Goal: Information Seeking & Learning: Learn about a topic

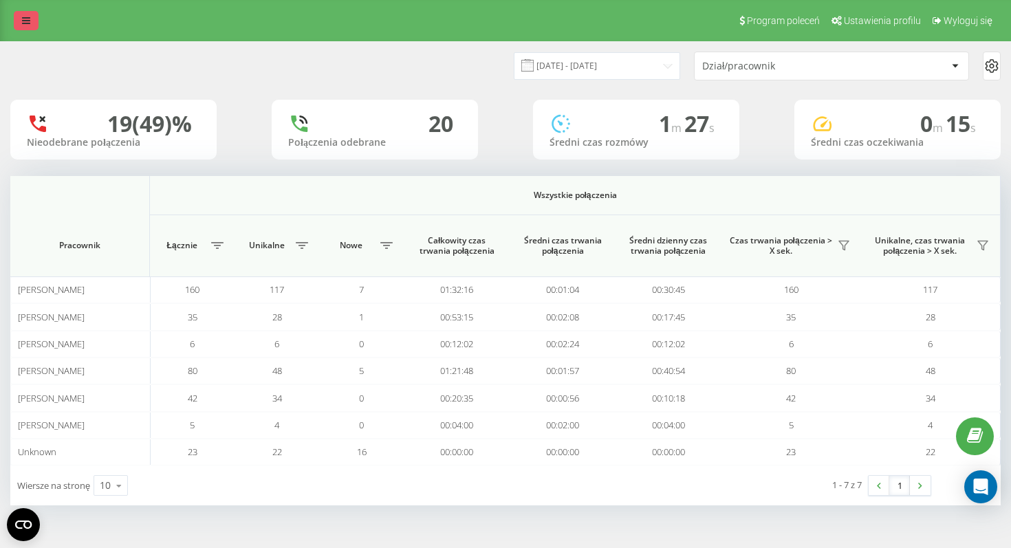
click at [17, 25] on link at bounding box center [26, 20] width 25 height 19
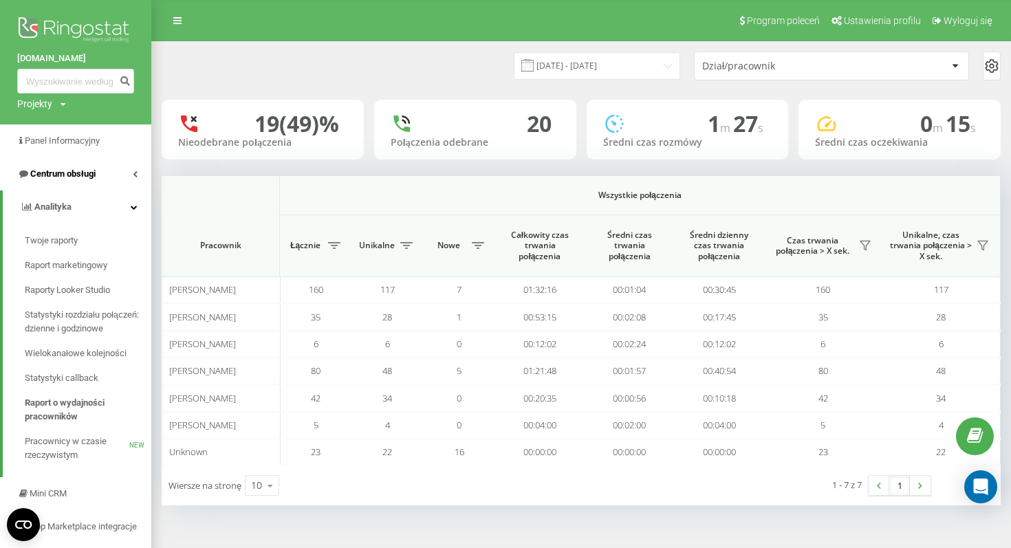
click at [124, 176] on link "Centrum obsługi" at bounding box center [75, 174] width 151 height 33
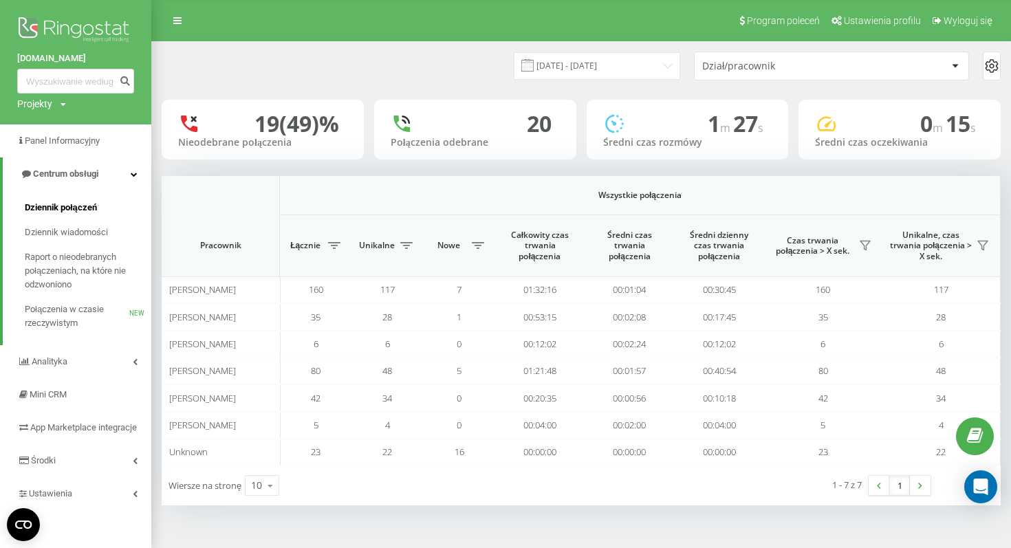
click at [106, 211] on link "Dziennik połączeń" at bounding box center [88, 207] width 127 height 25
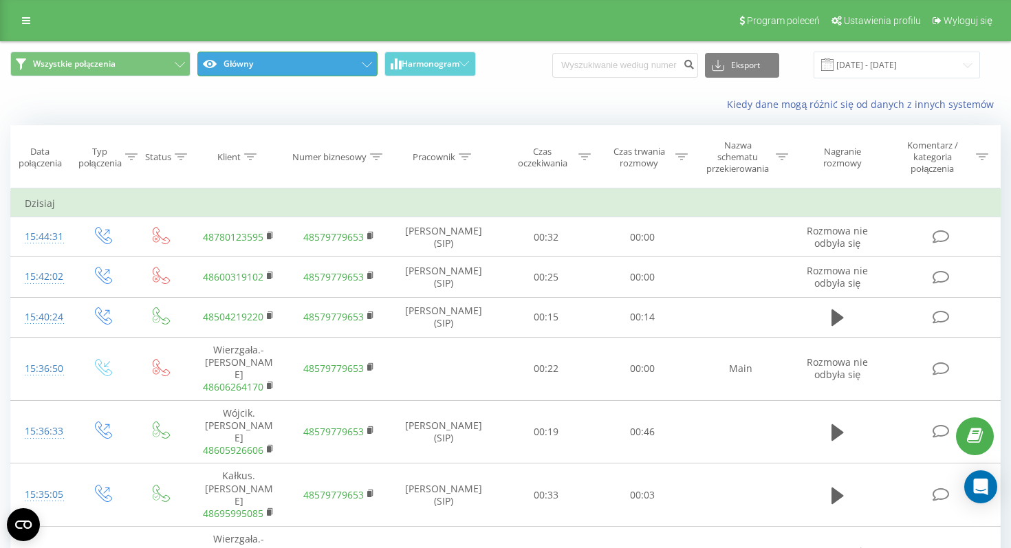
click at [258, 54] on button "Główny" at bounding box center [287, 64] width 180 height 25
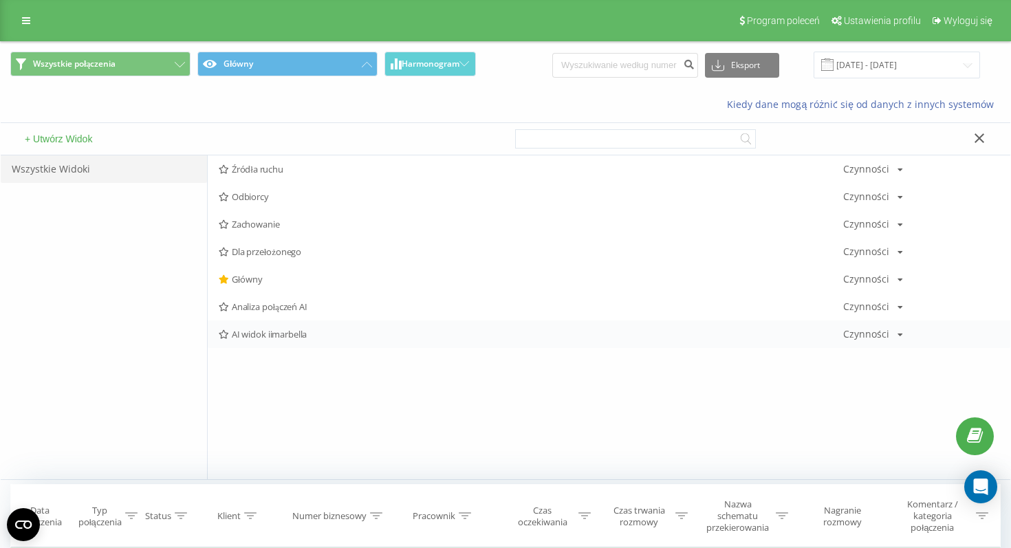
click at [280, 332] on span "AI widok iimarbella" at bounding box center [531, 334] width 625 height 10
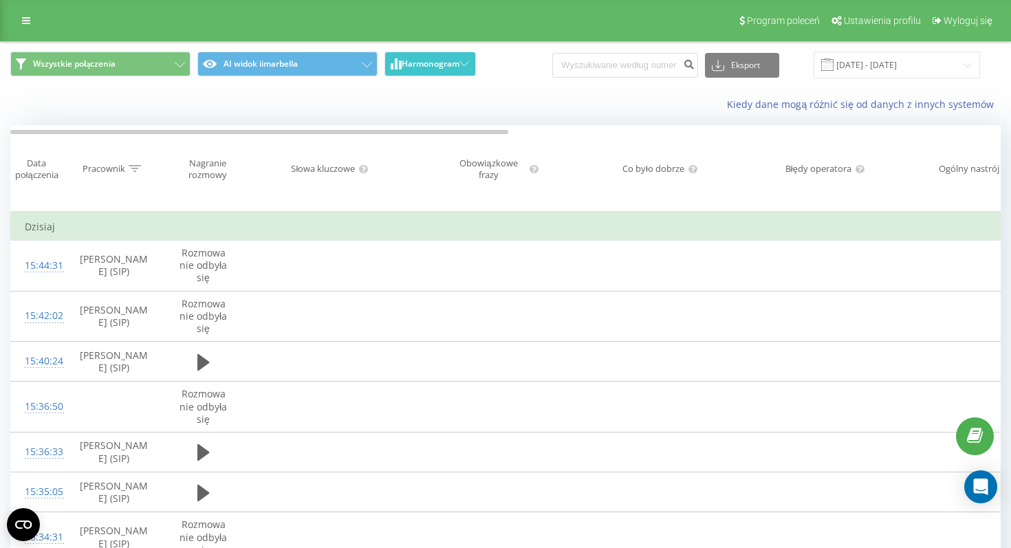
click at [409, 69] on span "Harmonogram" at bounding box center [431, 64] width 58 height 10
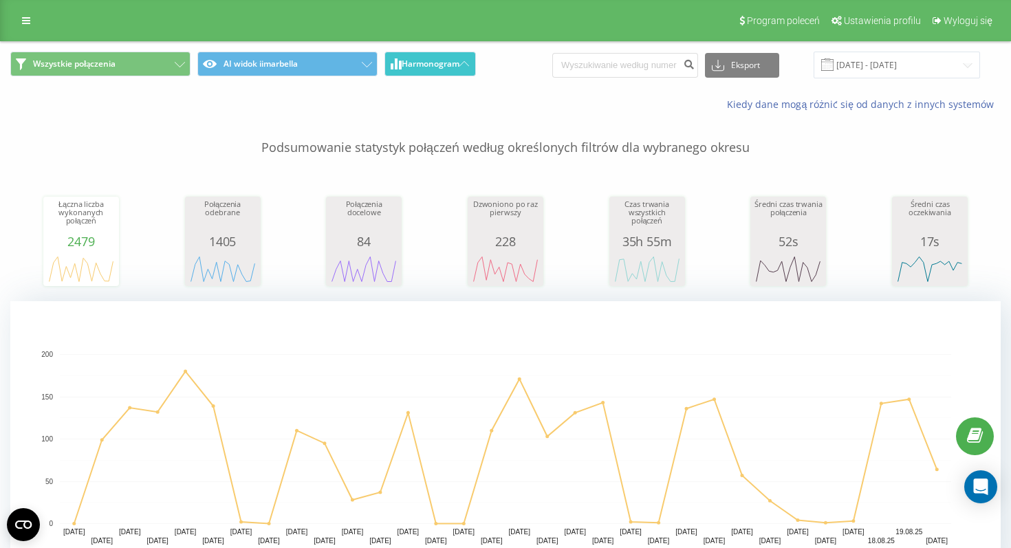
click at [453, 57] on button "Harmonogram" at bounding box center [429, 64] width 91 height 25
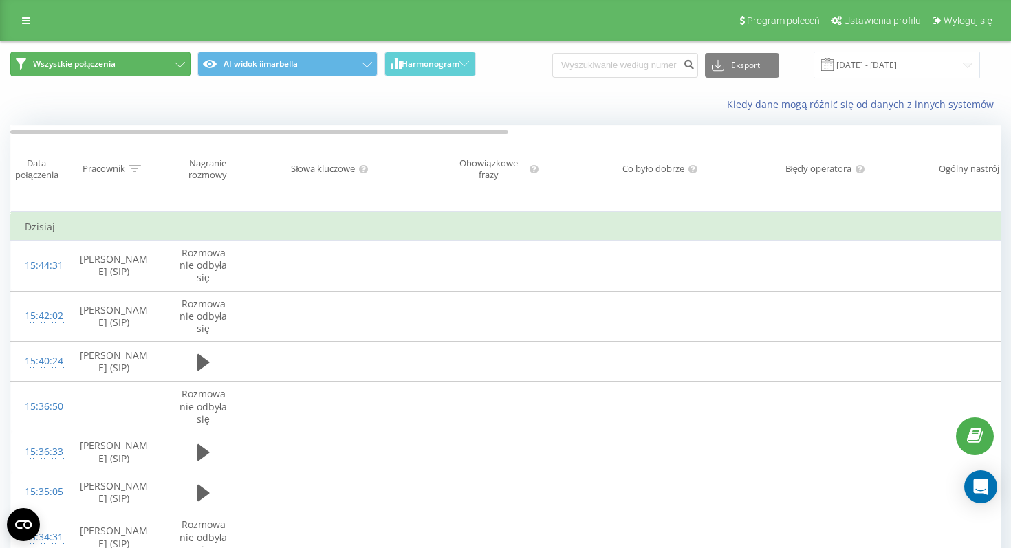
click at [182, 73] on button "Wszystkie połączenia" at bounding box center [100, 64] width 180 height 25
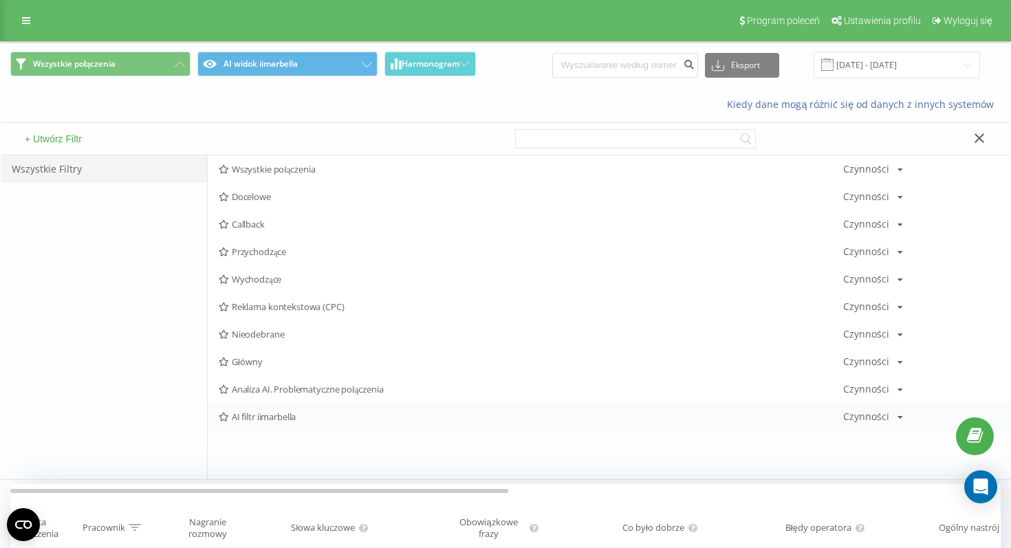
click at [293, 420] on span "AI filtr iimarbella" at bounding box center [531, 417] width 625 height 10
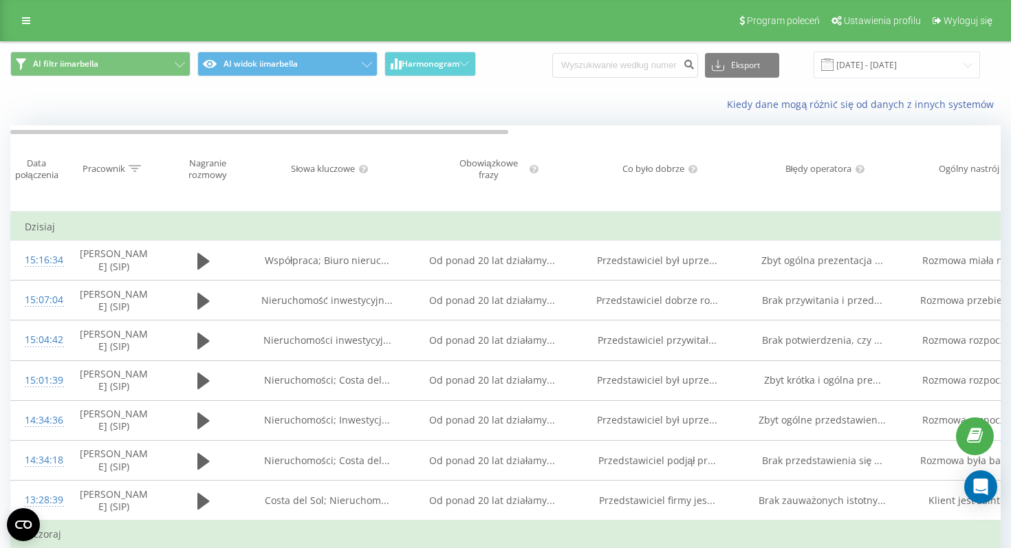
click at [133, 180] on th "Pracownik" at bounding box center [114, 169] width 96 height 86
click at [133, 173] on div at bounding box center [135, 169] width 12 height 12
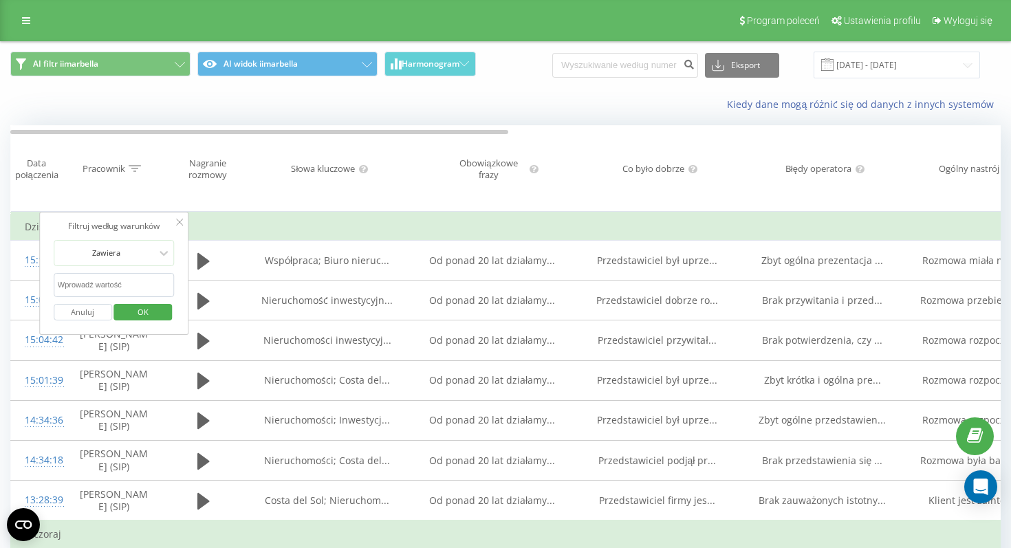
click at [133, 285] on input "text" at bounding box center [114, 285] width 121 height 24
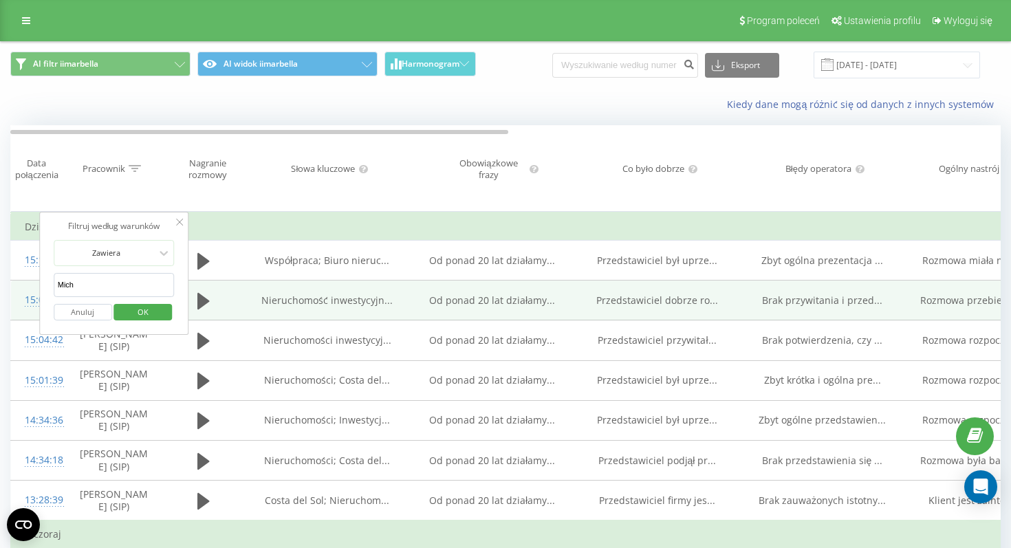
type input "Michał"
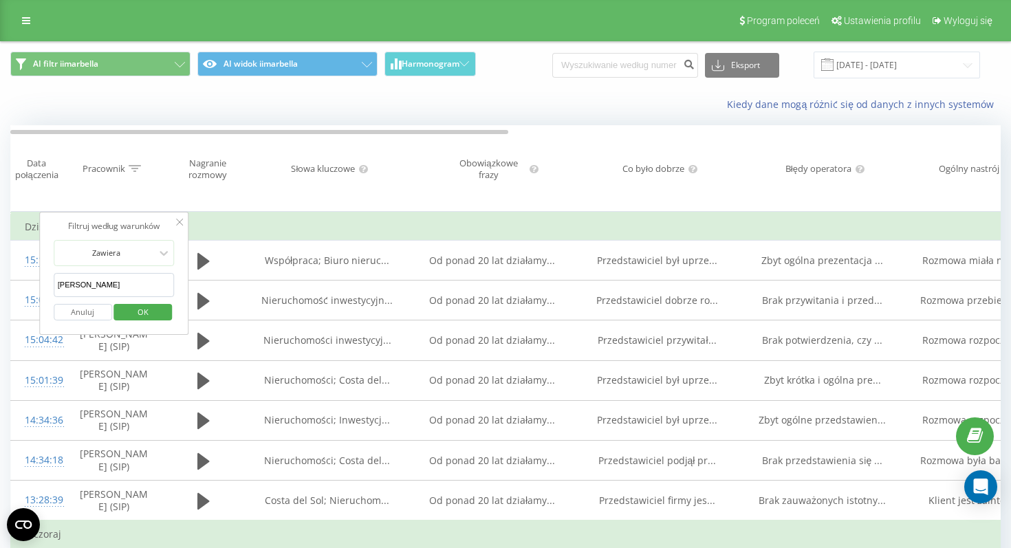
click at [136, 318] on span "OK" at bounding box center [143, 311] width 39 height 21
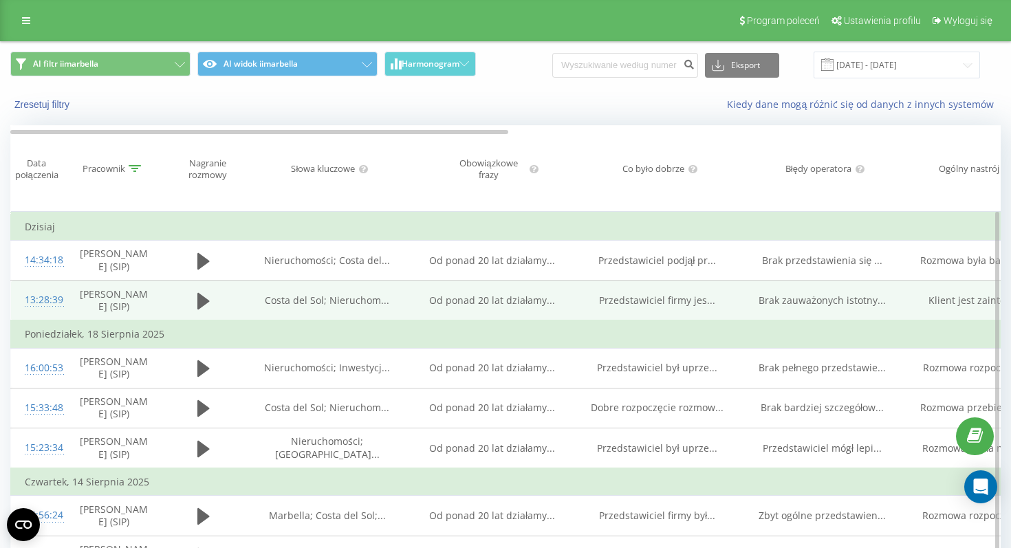
click at [123, 310] on td "Michał Kowalski (SIP)" at bounding box center [114, 301] width 96 height 41
click at [38, 301] on div "13:28:39" at bounding box center [39, 300] width 28 height 27
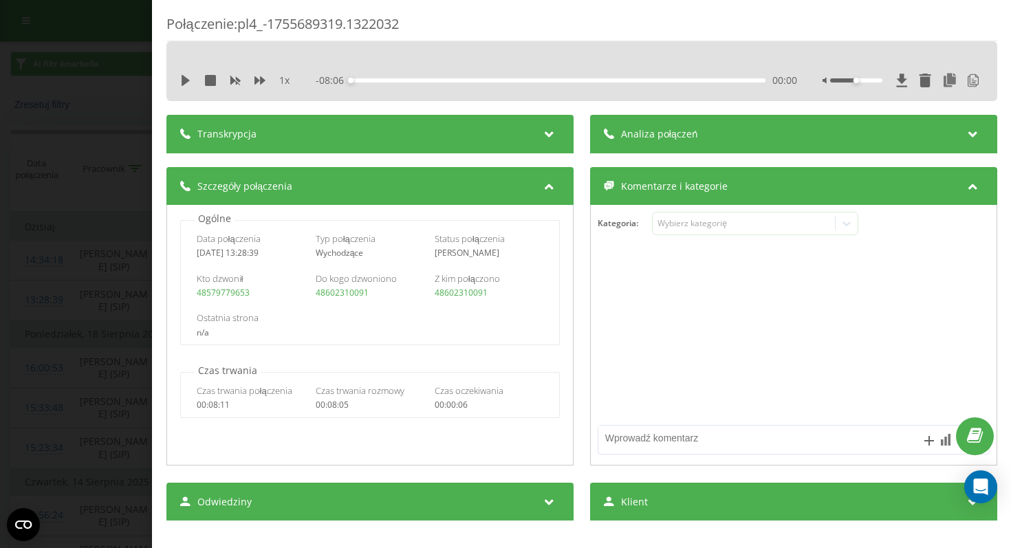
click at [746, 180] on div "Komentarze i kategorie" at bounding box center [792, 186] width 407 height 39
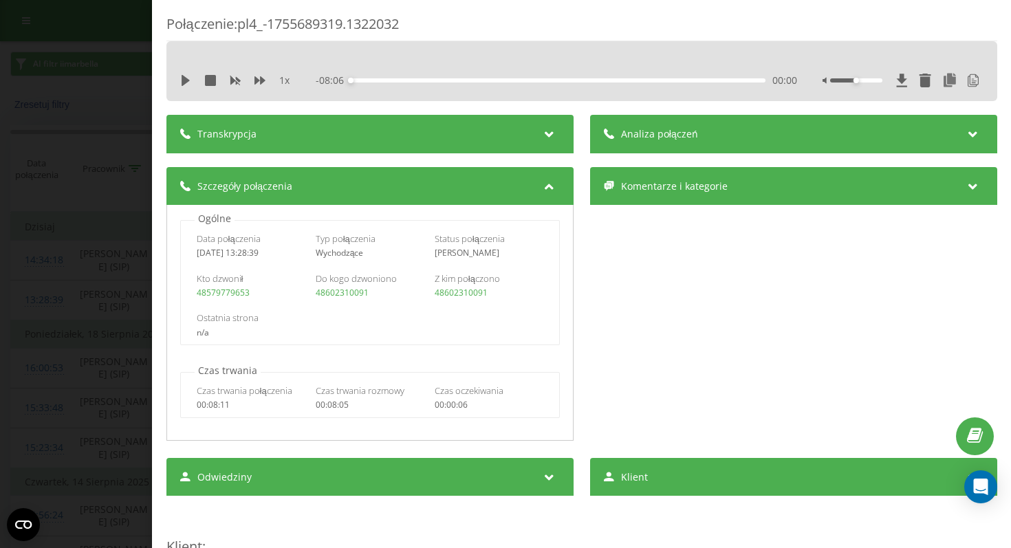
click at [756, 141] on div "Analiza połączeń" at bounding box center [792, 134] width 407 height 39
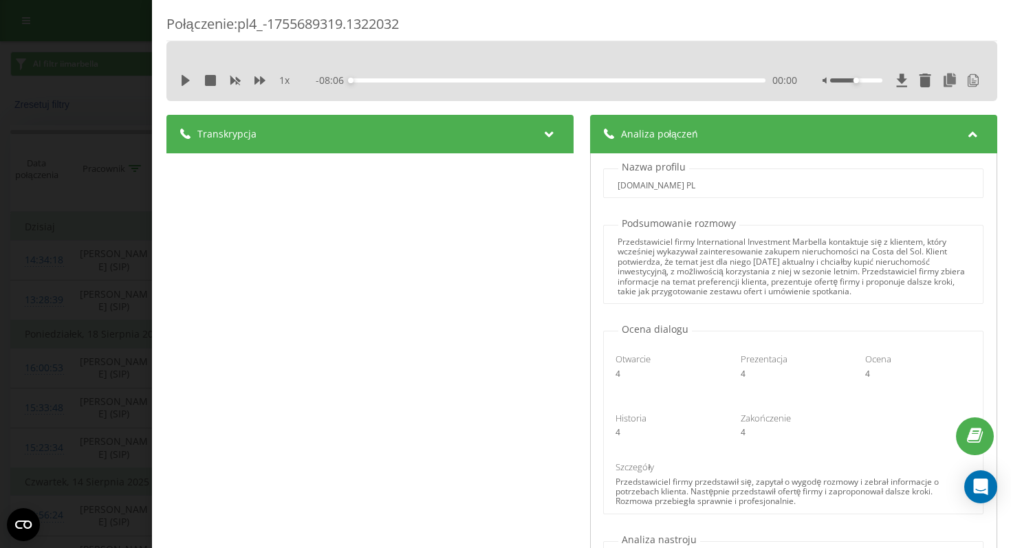
drag, startPoint x: 922, startPoint y: 251, endPoint x: 927, endPoint y: 259, distance: 9.0
click at [930, 259] on div "Przedstawiciel firmy International Investment Marbella kontaktuje się z kliente…" at bounding box center [793, 266] width 351 height 59
drag, startPoint x: 929, startPoint y: 252, endPoint x: 919, endPoint y: 259, distance: 12.0
click at [930, 259] on div "Przedstawiciel firmy International Investment Marbella kontaktuje się z kliente…" at bounding box center [793, 266] width 351 height 59
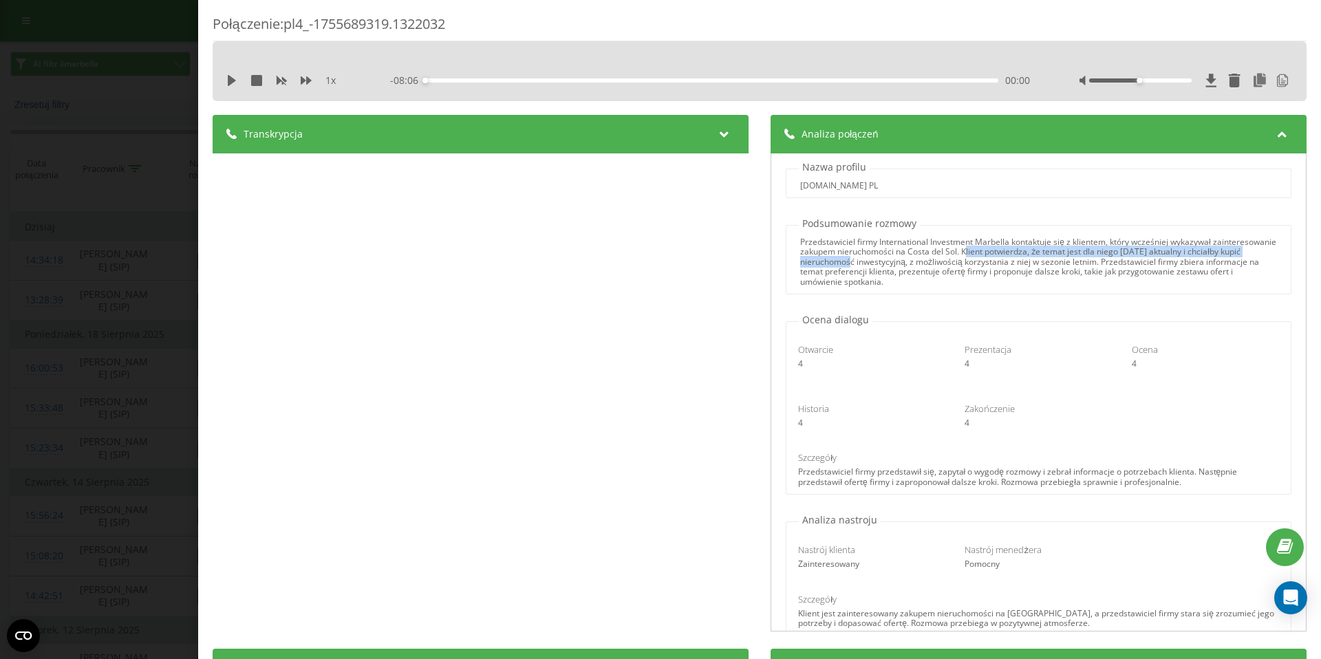
click at [69, 28] on div "Połączenie : pl4_-1755689319.1322032 1 x - 08:06 00:00 00:00 Transkrypcja 00:00…" at bounding box center [660, 329] width 1321 height 659
